Goal: Communication & Community: Answer question/provide support

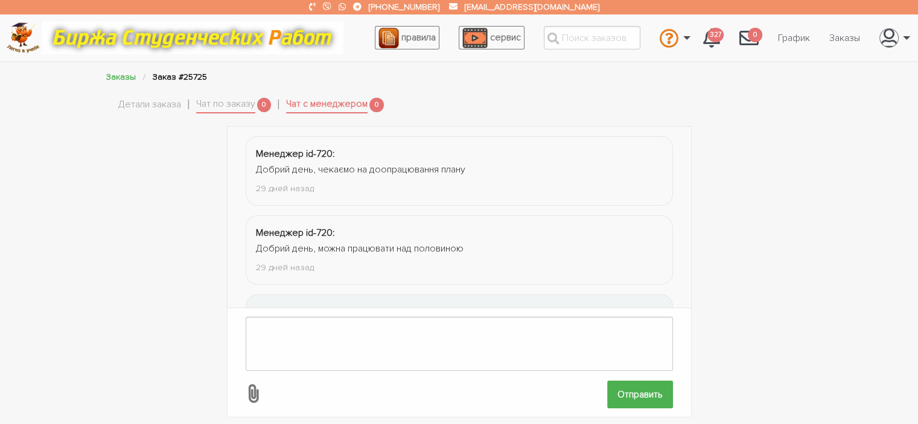
scroll to position [638, 0]
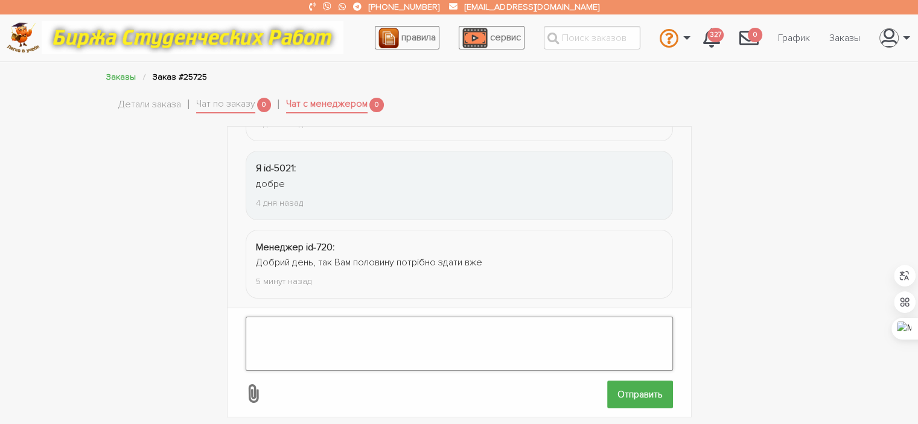
click at [477, 326] on textarea at bounding box center [459, 344] width 427 height 54
click at [343, 331] on textarea at bounding box center [459, 344] width 427 height 54
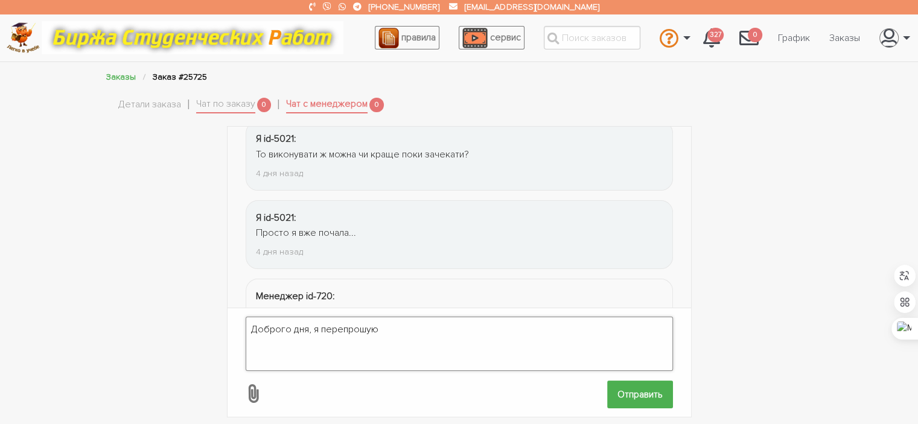
scroll to position [422, 0]
drag, startPoint x: 672, startPoint y: 231, endPoint x: 671, endPoint y: 224, distance: 6.2
click at [671, 224] on div "Менеджер id-720: Добрий день, чекаємо на доопрацювання плану 29 дней назад Мене…" at bounding box center [459, 218] width 427 height 182
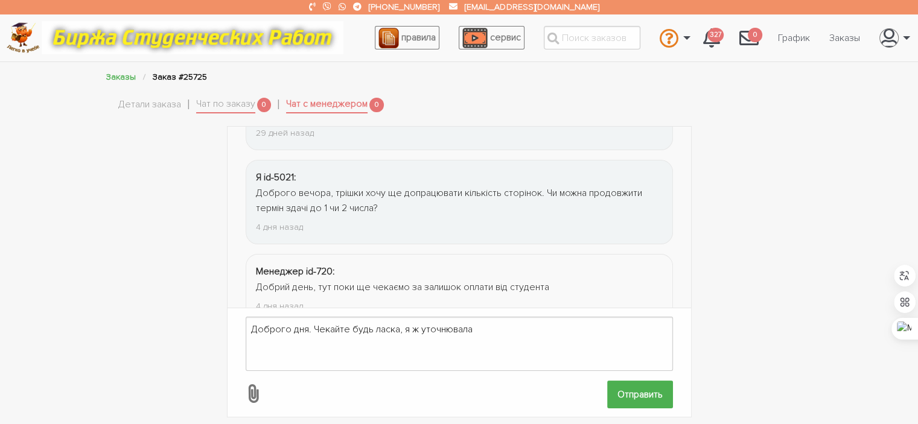
scroll to position [214, 0]
click at [476, 332] on textarea "Доброго дня. Чекайте будь ласка, я ж уточнювала" at bounding box center [459, 344] width 427 height 54
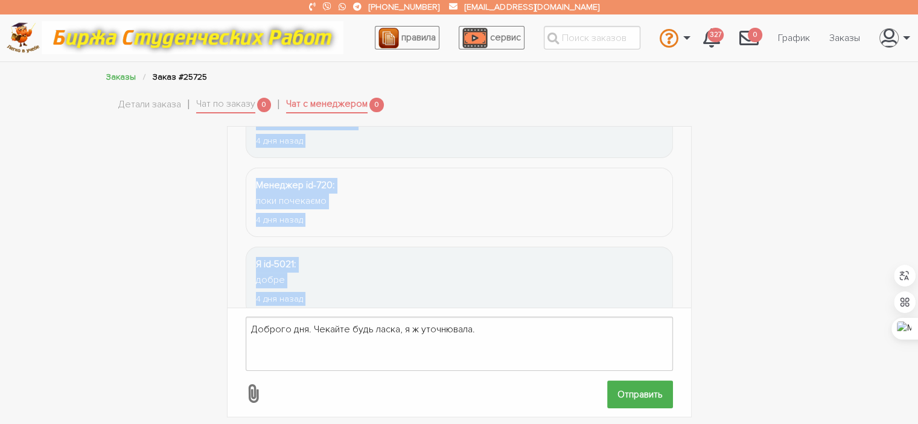
scroll to position [638, 0]
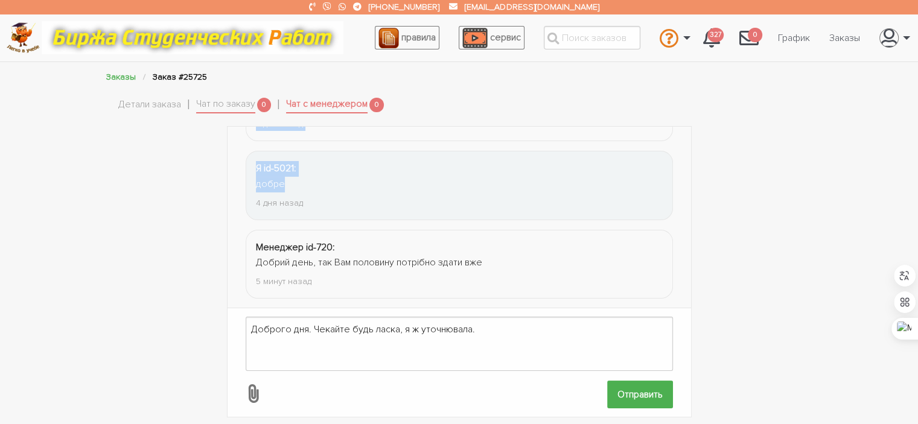
drag, startPoint x: 253, startPoint y: 176, endPoint x: 348, endPoint y: 180, distance: 95.4
copy ul "Я id-5021: Доброго вечора, трішки хочу ще допрацювати кількість сторінок. Чи мо…"
click at [298, 341] on textarea "Доброго дня. Чекайте будь ласка, я ж уточнювала." at bounding box center [459, 344] width 427 height 54
click at [492, 325] on textarea "Доброго дня. Чекайте будь ласка, я ж уточнювала." at bounding box center [459, 344] width 427 height 54
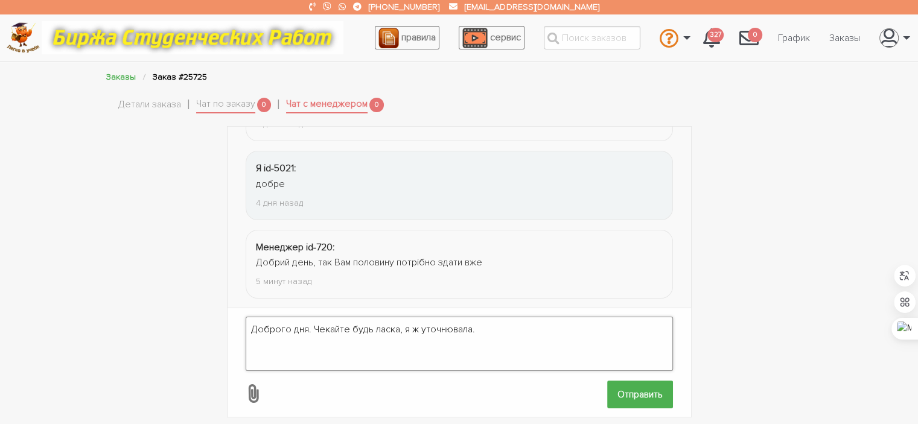
paste textarea "Я id-5021: Доброго вечора, трішки хочу ще допрацювати кількість сторінок. Чи мо…"
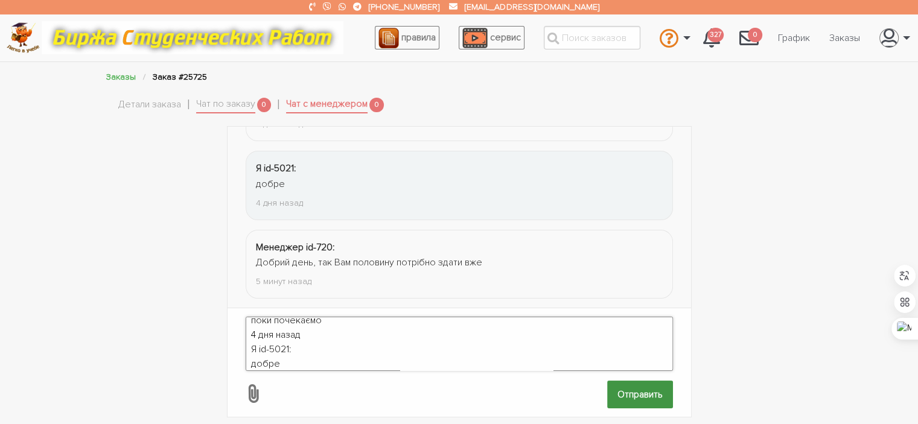
type textarea "Доброго дня. Чекайте будь ласка, я ж уточнювала. Я id-5021: Доброго вечора, трі…"
click at [647, 389] on input "Отправить" at bounding box center [640, 394] width 66 height 27
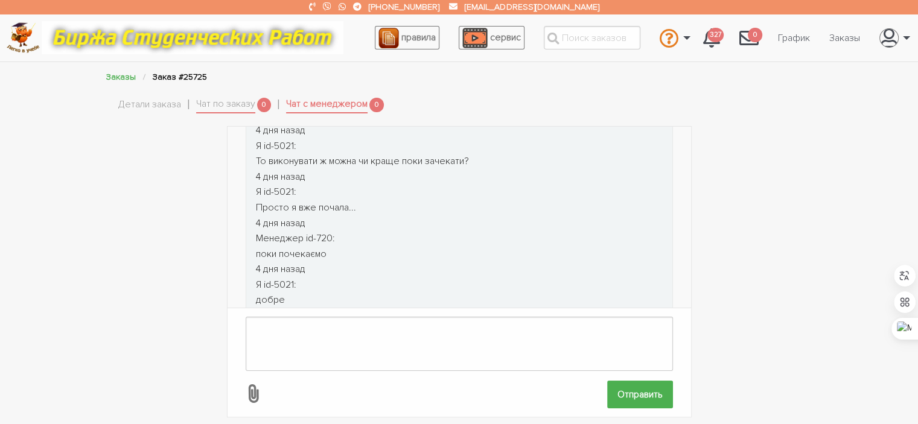
scroll to position [995, 0]
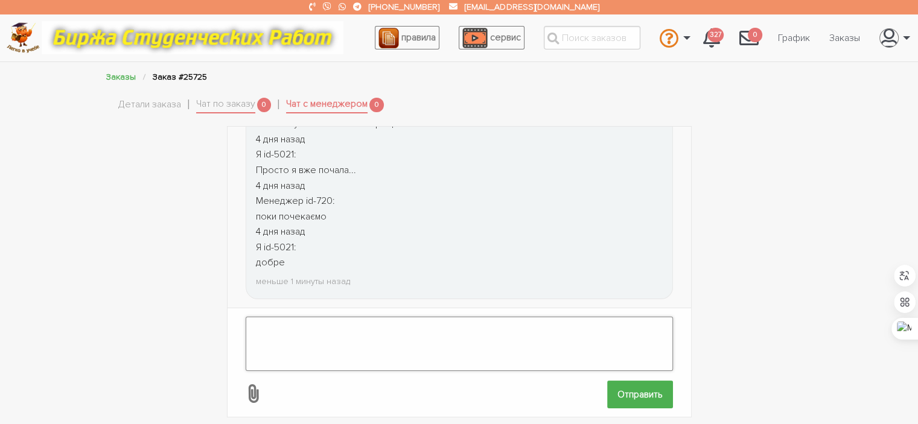
click at [405, 337] on textarea at bounding box center [459, 344] width 427 height 54
type textarea "Я й чекала."
click at [638, 386] on input "Отправить" at bounding box center [640, 394] width 66 height 27
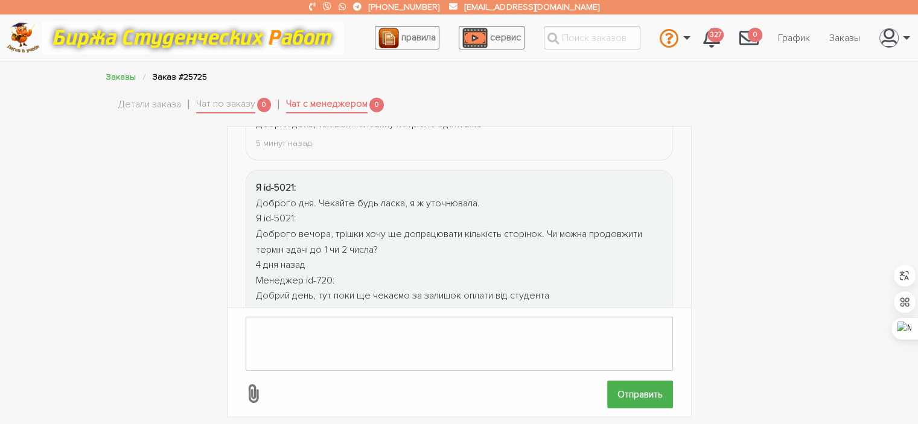
scroll to position [794, 0]
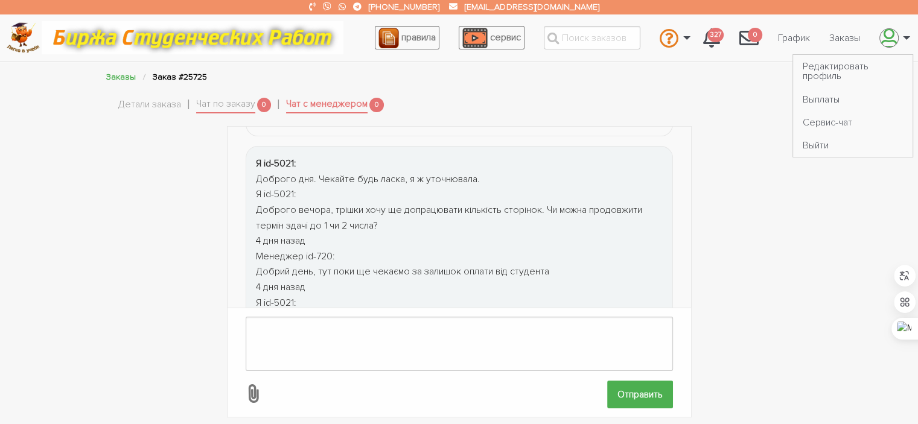
click at [885, 38] on icon "\a \a" at bounding box center [888, 37] width 17 height 19
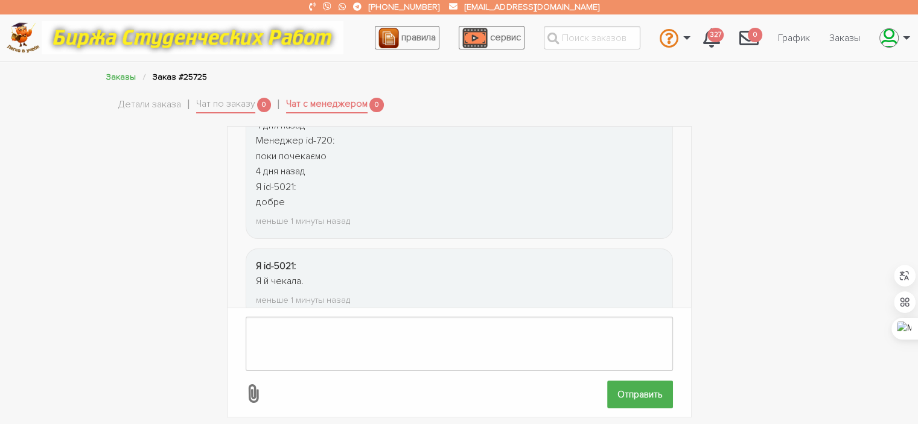
scroll to position [1074, 0]
click at [855, 39] on link "Заказы" at bounding box center [845, 38] width 50 height 23
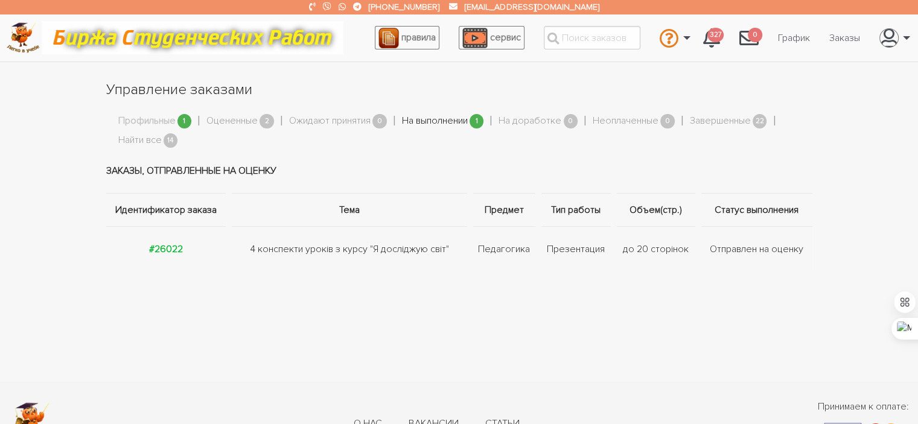
click at [433, 127] on link "На выполнении" at bounding box center [435, 121] width 66 height 16
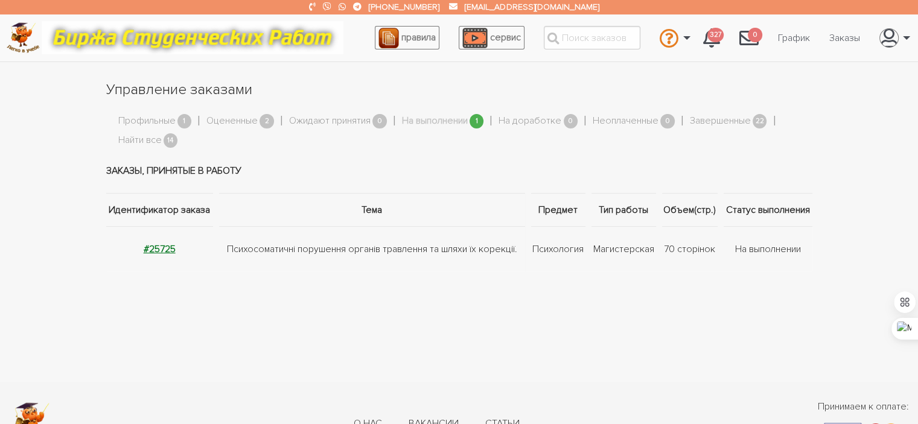
click at [155, 248] on strong "#25725" at bounding box center [160, 249] width 32 height 12
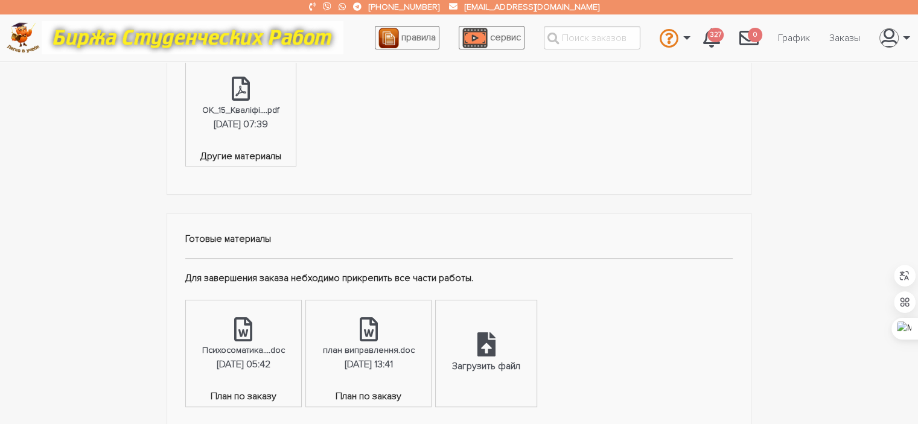
scroll to position [488, 0]
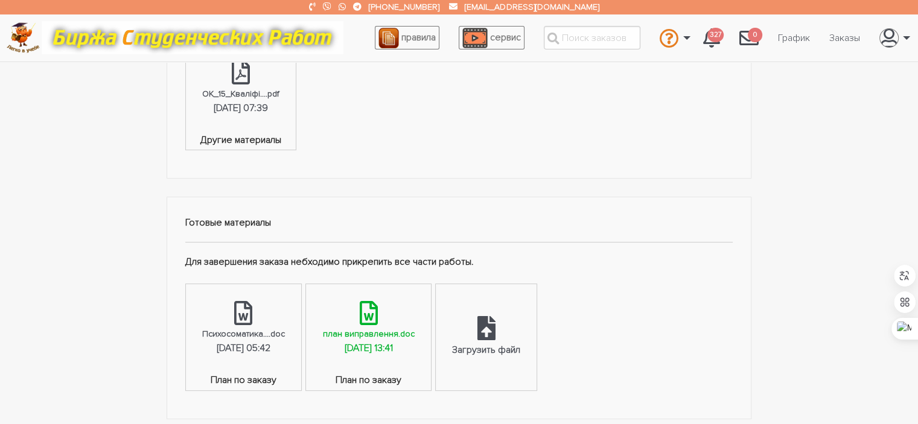
click at [392, 341] on div "03.09.2025, 13:41" at bounding box center [368, 349] width 48 height 16
click at [859, 125] on div "Магистерская: Психосоматичні порушення органів травлення та шляхи їх корекції. …" at bounding box center [459, 155] width 918 height 1014
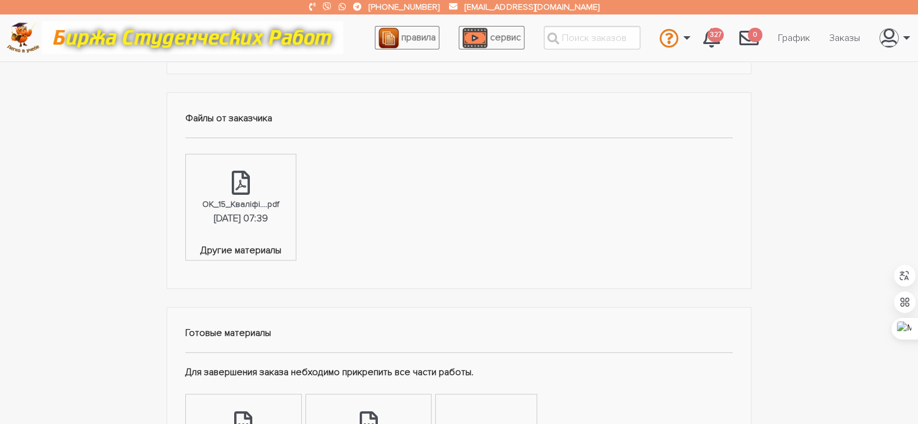
scroll to position [365, 0]
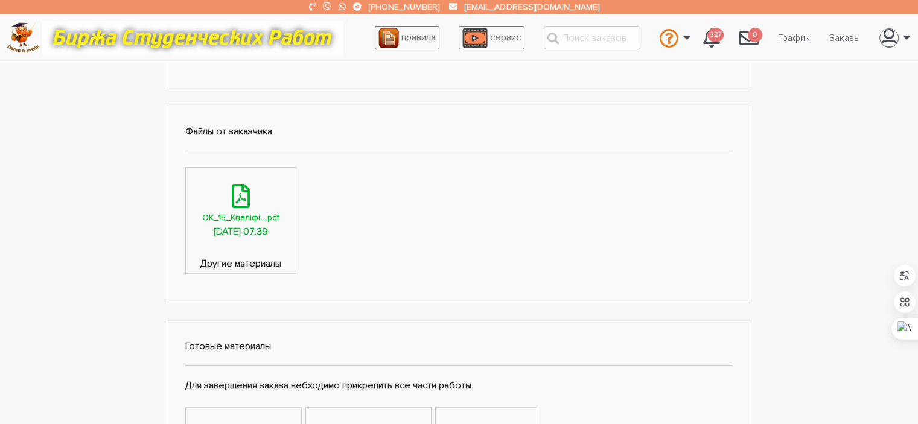
click at [273, 211] on div "ОК_15_Кваліфі....pdf" at bounding box center [240, 218] width 77 height 14
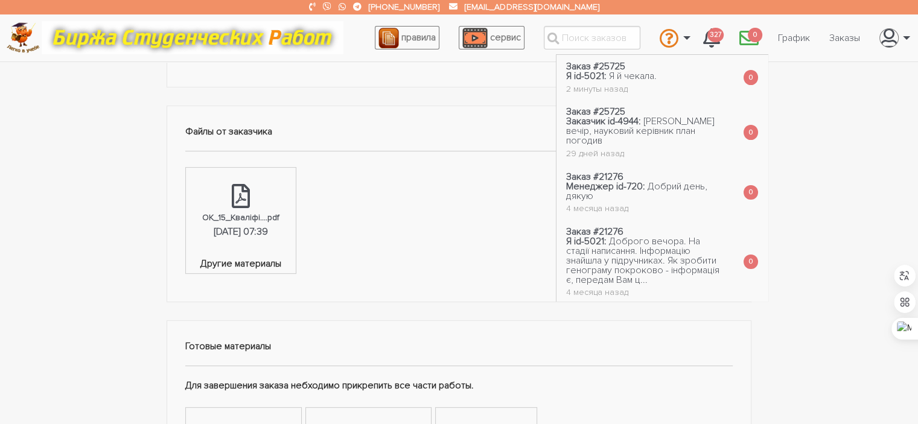
click at [748, 32] on span "0" at bounding box center [755, 35] width 14 height 15
click at [635, 82] on link "Заказ #25725 Я id-5021: Я й чекала. 2 минуты назад" at bounding box center [611, 77] width 110 height 45
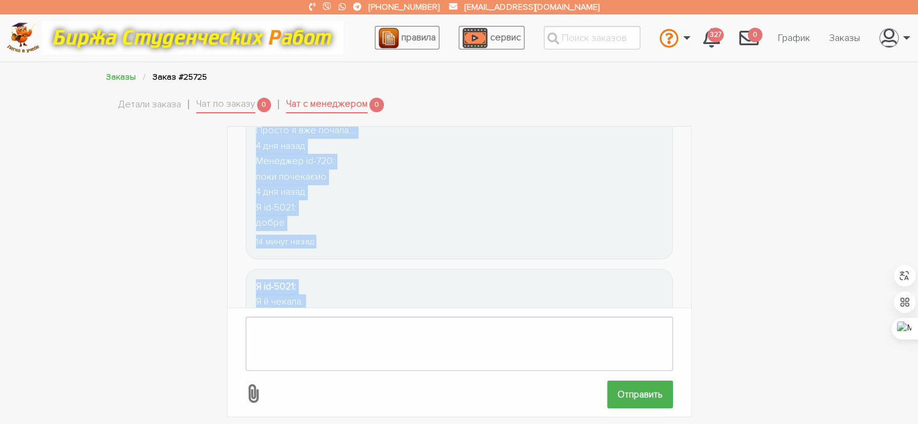
scroll to position [1074, 0]
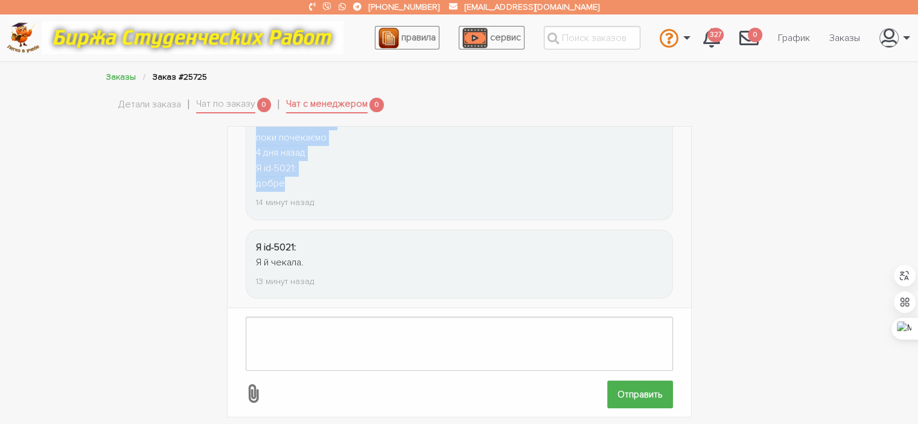
drag, startPoint x: 369, startPoint y: 258, endPoint x: 373, endPoint y: 168, distance: 89.4
click at [373, 168] on li "Я id-5021: Доброго дня. Чекайте будь ласка, я ж уточнювала. Я id-5021: Доброго …" at bounding box center [459, 46] width 427 height 347
click at [373, 168] on div "Доброго дня. Чекайте будь ласка, я ж уточнювала. Я id-5021: Доброго вечора, трі…" at bounding box center [459, 45] width 407 height 293
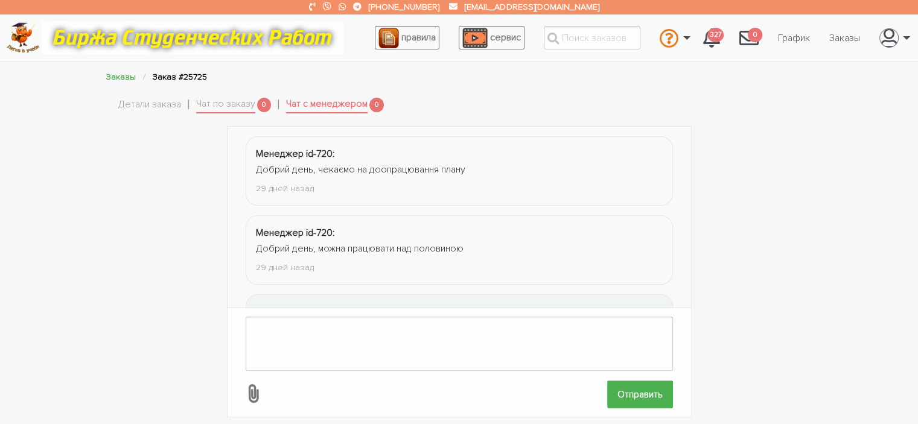
scroll to position [1151, 0]
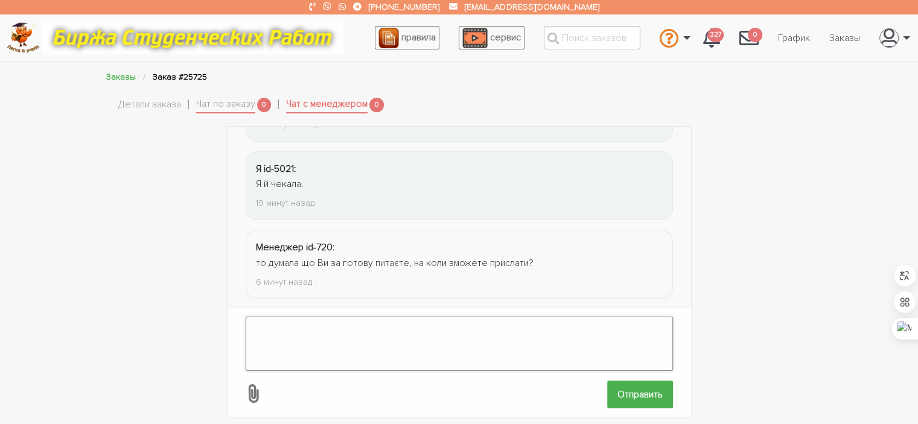
click at [278, 325] on textarea at bounding box center [459, 344] width 427 height 54
type textarea "М"
type textarea "В"
type textarea "Д"
type textarea "Н"
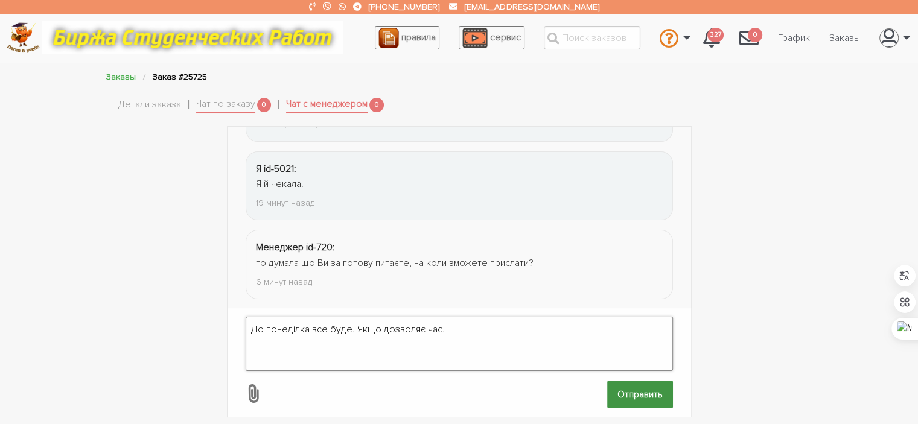
type textarea "До понеділка все буде. Якщо дозволяє час."
click at [631, 390] on input "Отправить" at bounding box center [640, 394] width 66 height 27
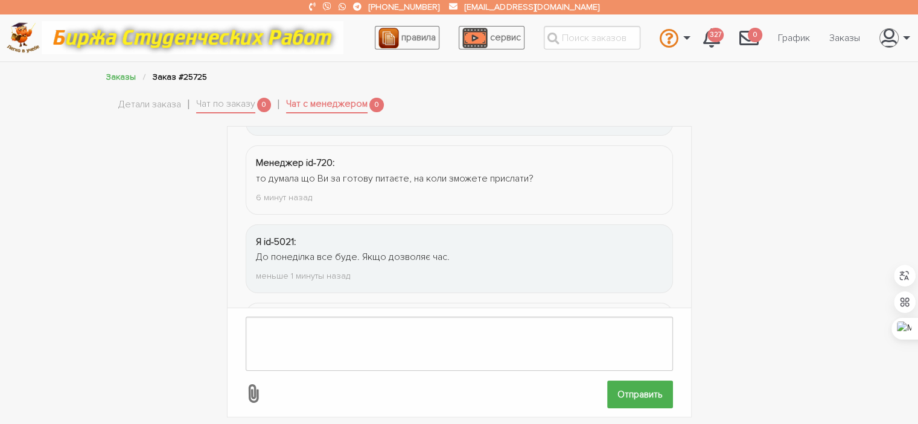
scroll to position [1309, 0]
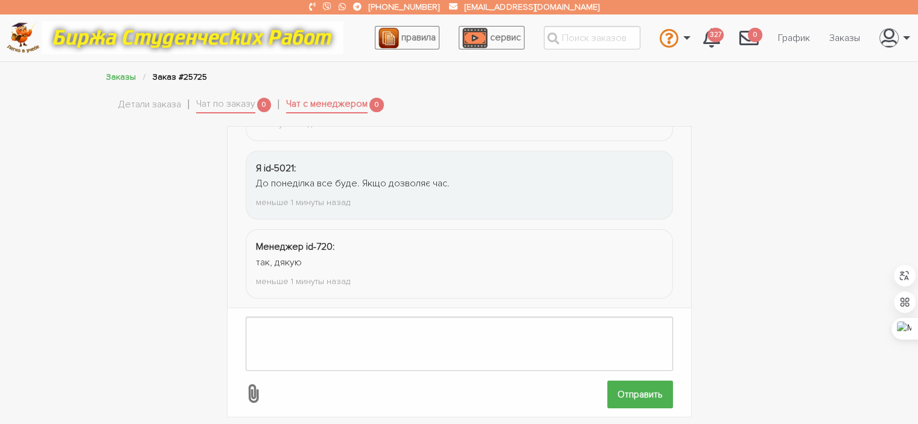
click at [304, 308] on form "Отправить" at bounding box center [459, 362] width 463 height 109
click at [306, 337] on textarea at bounding box center [459, 344] width 427 height 54
type textarea "Дякую."
click at [643, 381] on input "Отправить" at bounding box center [640, 394] width 66 height 27
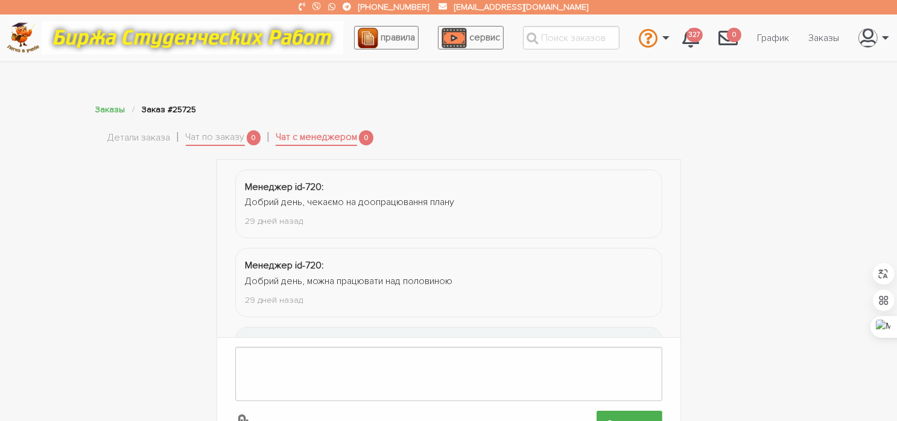
scroll to position [1391, 0]
